Goal: Task Accomplishment & Management: Complete application form

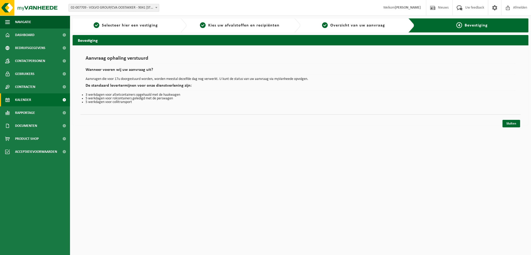
click at [26, 100] on span "Kalender" at bounding box center [23, 99] width 16 height 13
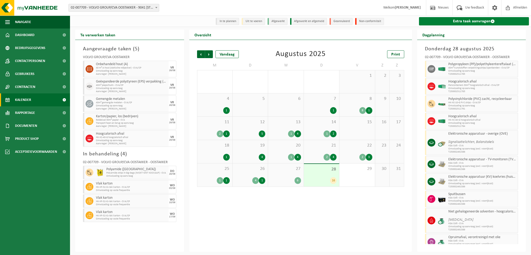
click at [459, 19] on link "Extra taak aanvragen" at bounding box center [474, 21] width 110 height 8
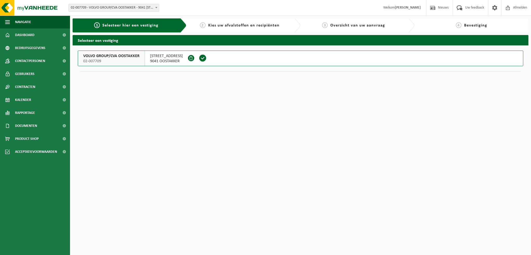
click at [153, 6] on span "02-007709 - VOLVO GROUP/CVA OOSTAKKER - 9041 [STREET_ADDRESS]" at bounding box center [114, 7] width 90 height 7
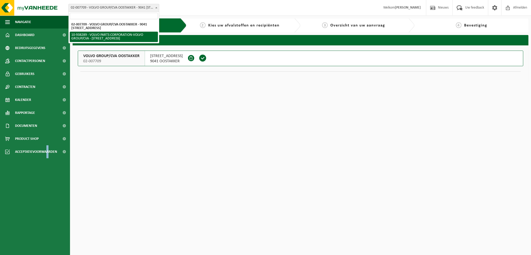
click at [49, 191] on ul "Navigatie Nieuws Uw feedback Afmelden Dashboard Bedrijfsgegevens Contactpersone…" at bounding box center [35, 135] width 70 height 239
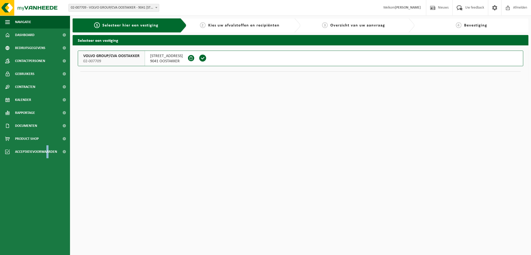
click at [111, 59] on span "02-007709" at bounding box center [111, 61] width 56 height 5
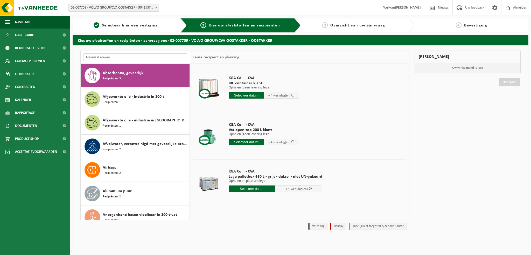
click at [99, 56] on input "text" at bounding box center [135, 57] width 104 height 8
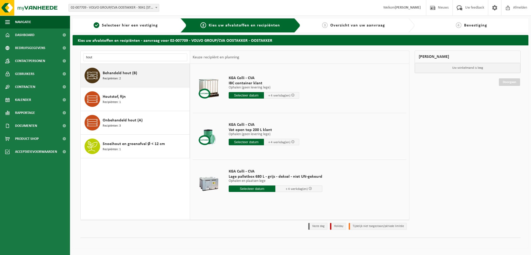
drag, startPoint x: 115, startPoint y: 68, endPoint x: 113, endPoint y: 78, distance: 10.1
click at [115, 69] on div "Behandeld hout (B) Recipiënten: 2" at bounding box center [146, 76] width 86 height 16
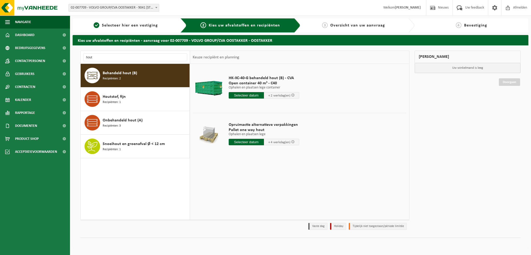
click at [243, 142] on input "text" at bounding box center [246, 142] width 35 height 6
click at [391, 152] on td "Opruimactie alternatieve verpakkingen Pallet one way hout Ophalen en plaatsen l…" at bounding box center [316, 135] width 182 height 44
click at [98, 58] on input "hout" at bounding box center [135, 57] width 104 height 8
type input "h"
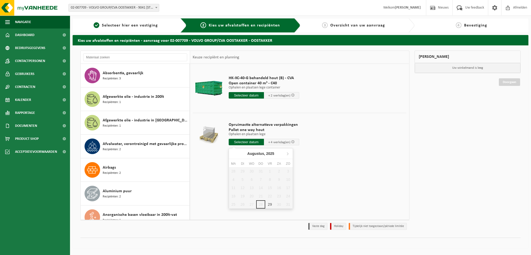
click at [244, 142] on input "text" at bounding box center [246, 142] width 35 height 6
click at [269, 202] on div "29" at bounding box center [269, 204] width 9 height 8
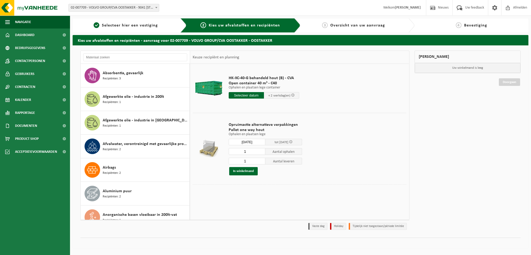
type input "Van 2025-08-29"
click at [250, 162] on input "1" at bounding box center [247, 161] width 37 height 7
click at [357, 184] on div at bounding box center [300, 188] width 214 height 8
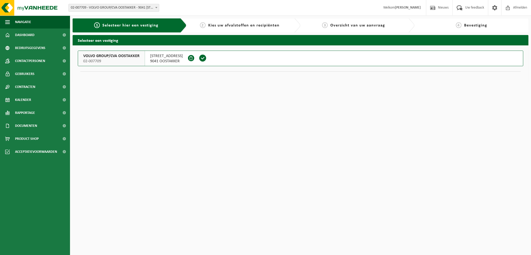
drag, startPoint x: 84, startPoint y: 56, endPoint x: 114, endPoint y: 56, distance: 29.8
click at [114, 56] on span "VOLVO GROUP/CVA OOSTAKKER" at bounding box center [111, 55] width 56 height 5
drag, startPoint x: 149, startPoint y: 54, endPoint x: 176, endPoint y: 67, distance: 30.3
click at [177, 66] on div "SMALLEHEERWEG 31 9041 OOSTAKKER" at bounding box center [166, 58] width 43 height 15
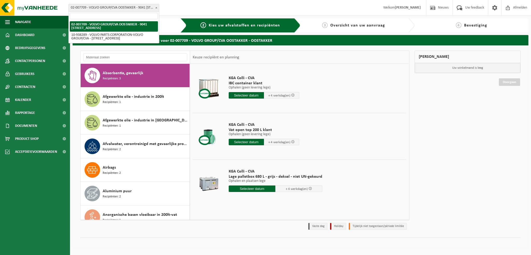
click at [157, 8] on b at bounding box center [156, 7] width 2 height 1
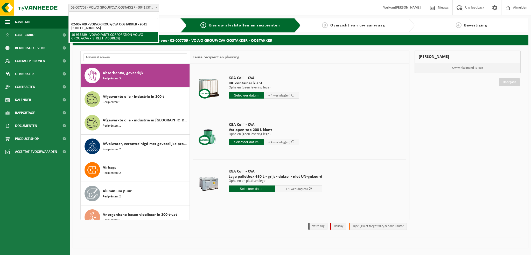
select select "140938"
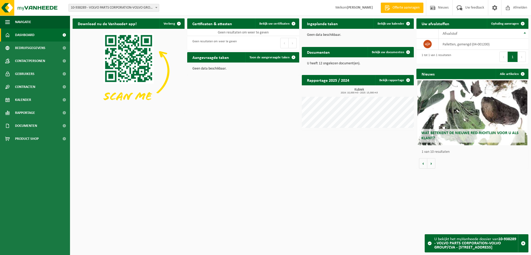
click at [157, 8] on b at bounding box center [156, 7] width 2 height 1
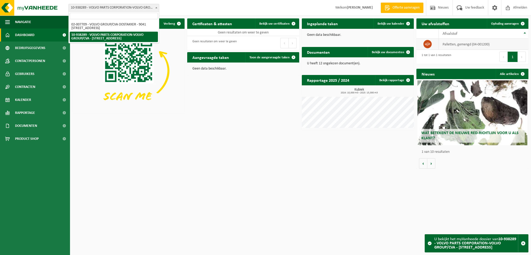
click at [462, 46] on td "palletten, gemengd (04-001200)" at bounding box center [484, 44] width 90 height 11
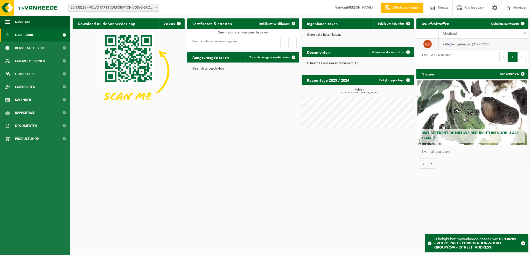
click at [450, 44] on td "palletten, gemengd (04-001200)" at bounding box center [484, 44] width 90 height 11
click at [27, 100] on span "Kalender" at bounding box center [23, 99] width 16 height 13
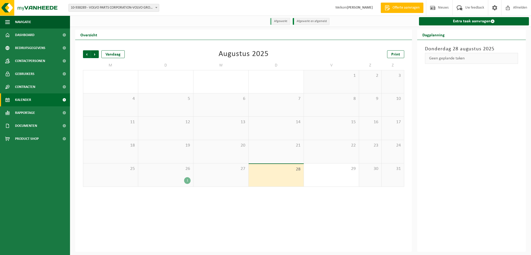
click at [280, 176] on div "28" at bounding box center [276, 175] width 55 height 23
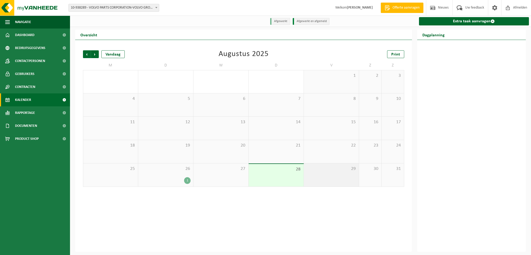
click at [322, 175] on div "29" at bounding box center [331, 174] width 55 height 23
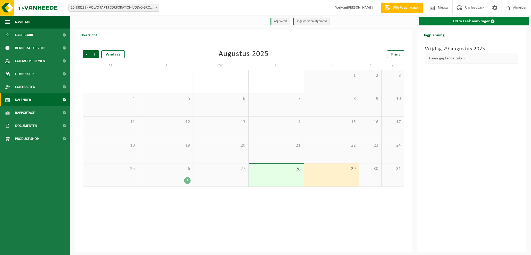
click at [459, 21] on link "Extra taak aanvragen" at bounding box center [474, 21] width 110 height 8
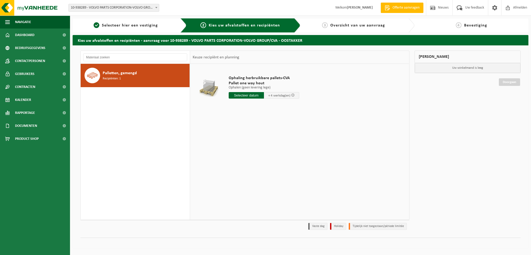
click at [125, 75] on span "Palletten, gemengd" at bounding box center [120, 73] width 34 height 6
click at [247, 96] on input "text" at bounding box center [246, 95] width 35 height 6
click at [269, 158] on div "29" at bounding box center [269, 158] width 9 height 8
type input "Van 2025-08-29"
click at [243, 113] on button "In winkelmand" at bounding box center [243, 115] width 29 height 8
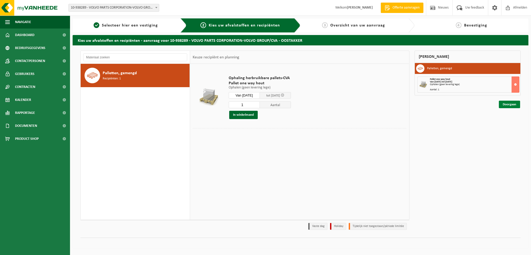
click at [506, 103] on link "Doorgaan" at bounding box center [509, 105] width 21 height 8
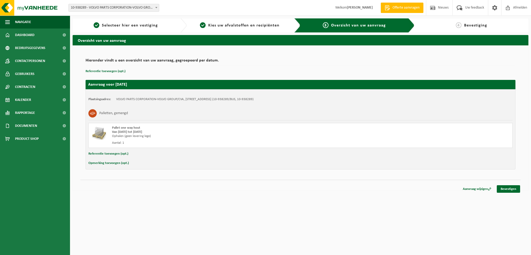
click at [97, 163] on button "Opmerking toevoegen (opt.)" at bounding box center [108, 163] width 40 height 7
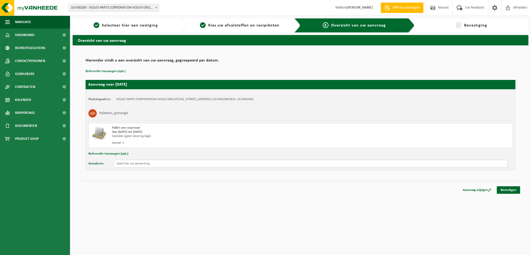
click at [124, 166] on input "text" at bounding box center [311, 164] width 394 height 8
click at [124, 163] on input "Nr-pl Q_AHT_445 parking H15 (CVA)" at bounding box center [311, 164] width 394 height 8
type input "Nr-pl : Q_AHT_445 parking H15 (CVA)"
click at [509, 191] on link "Bevestigen" at bounding box center [508, 190] width 23 height 8
